Goal: Navigation & Orientation: Find specific page/section

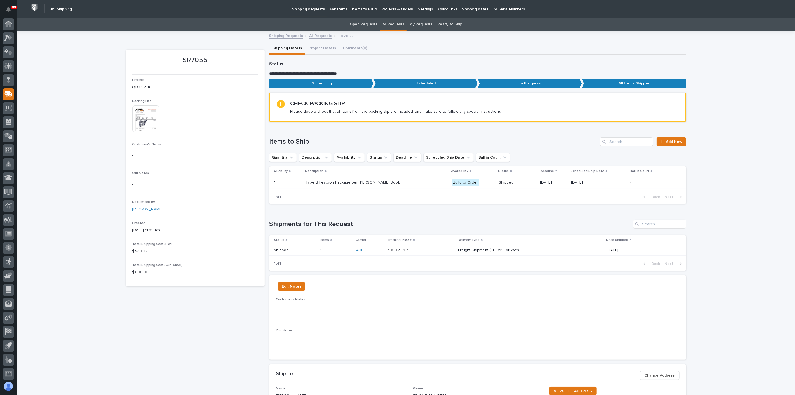
scroll to position [1, 0]
click at [8, 25] on icon at bounding box center [8, 22] width 7 height 6
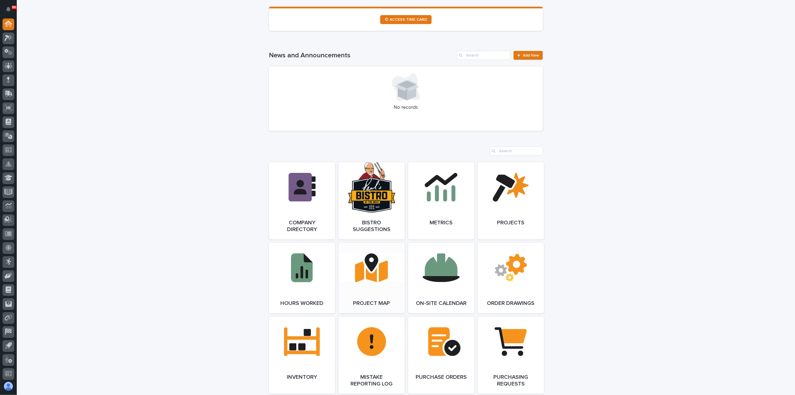
scroll to position [404, 0]
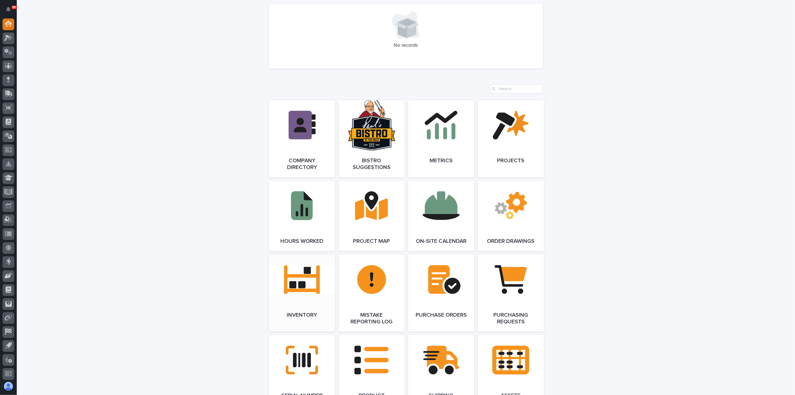
click at [315, 293] on link "Open Link" at bounding box center [302, 292] width 66 height 77
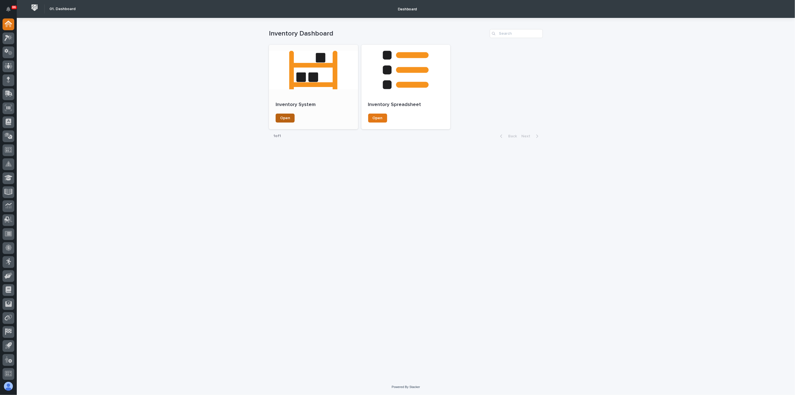
click at [284, 117] on span "Open" at bounding box center [285, 118] width 10 height 4
